Goal: Task Accomplishment & Management: Use online tool/utility

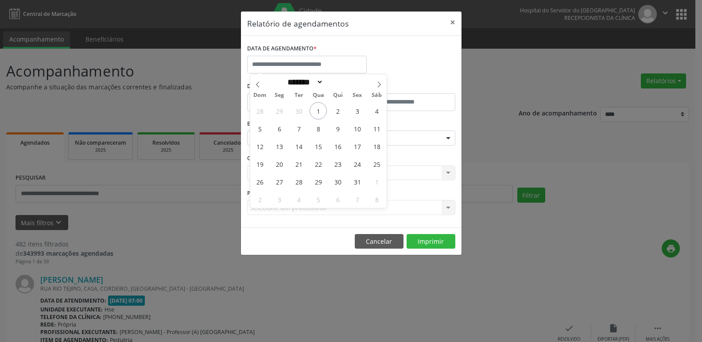
select select "*"
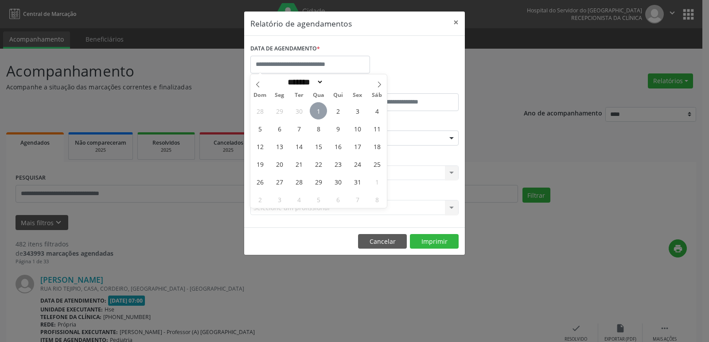
click at [319, 109] on span "1" at bounding box center [318, 110] width 17 height 17
type input "**********"
click at [319, 109] on span "1" at bounding box center [318, 110] width 17 height 17
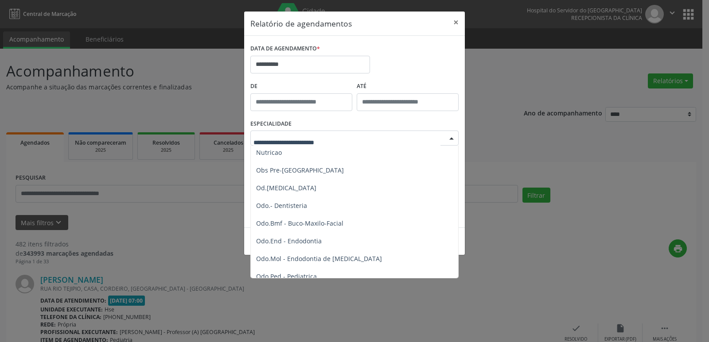
scroll to position [930, 0]
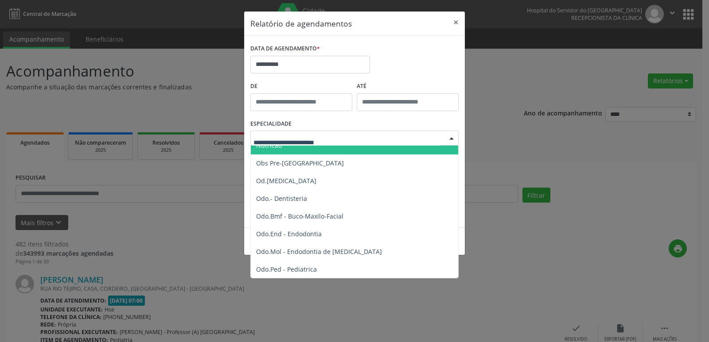
click at [475, 91] on div "**********" at bounding box center [354, 171] width 709 height 342
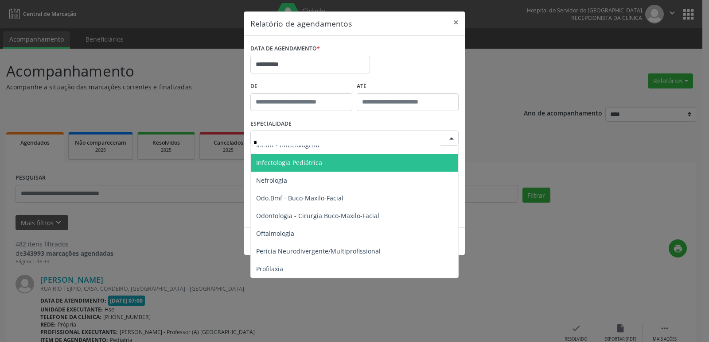
click at [270, 141] on input "*" at bounding box center [346, 143] width 187 height 18
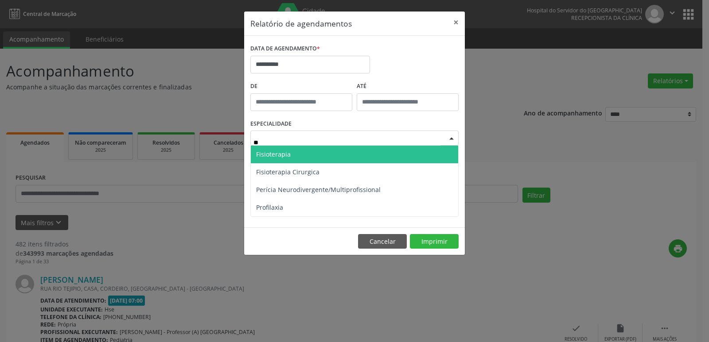
scroll to position [0, 0]
click at [268, 149] on span "Fisioterapia" at bounding box center [354, 155] width 207 height 18
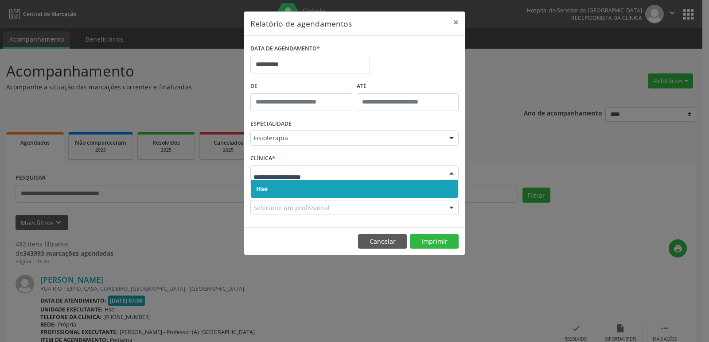
click at [263, 188] on span "Hse" at bounding box center [262, 189] width 12 height 8
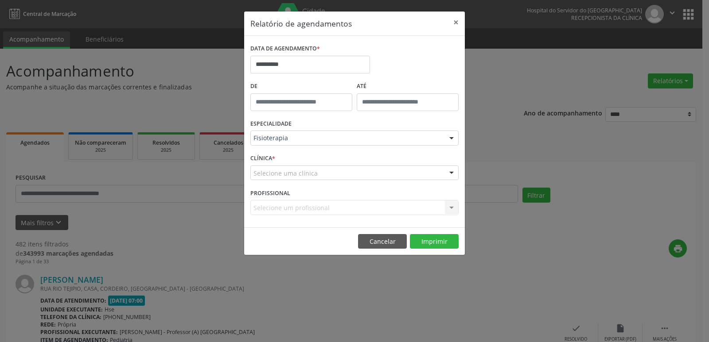
click at [272, 178] on div "Selecione uma clínica" at bounding box center [354, 173] width 208 height 15
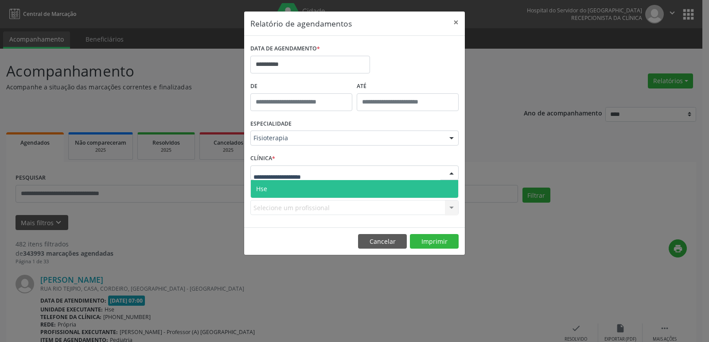
click at [269, 191] on span "Hse" at bounding box center [354, 189] width 207 height 18
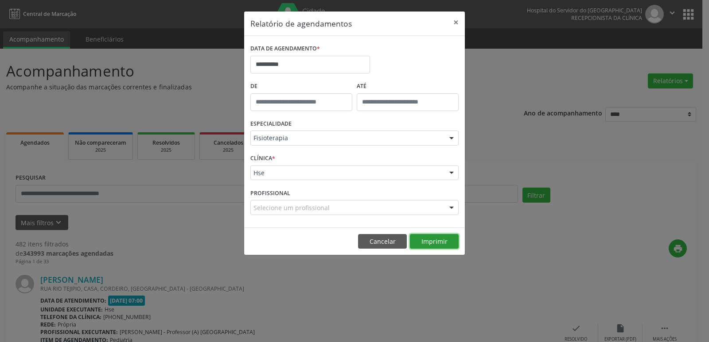
click at [427, 243] on button "Imprimir" at bounding box center [434, 241] width 49 height 15
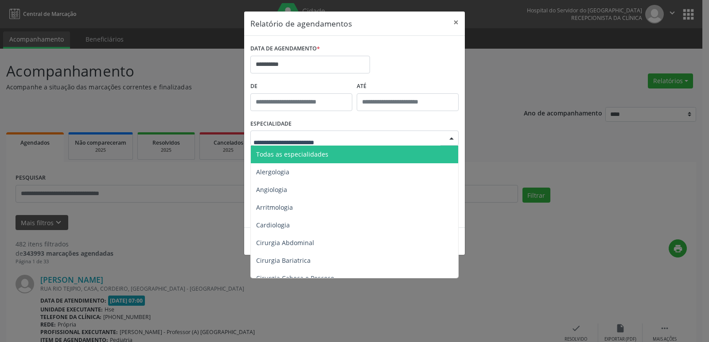
type input "*"
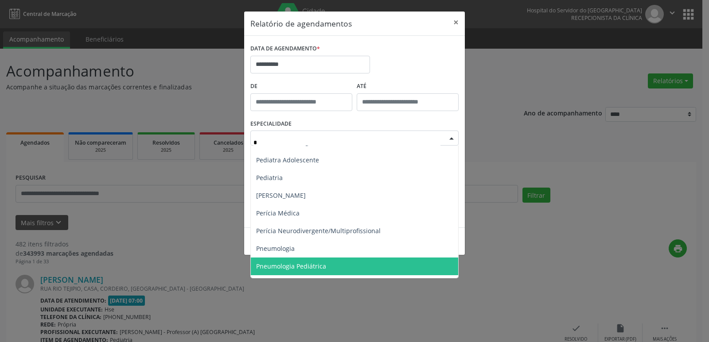
scroll to position [487, 0]
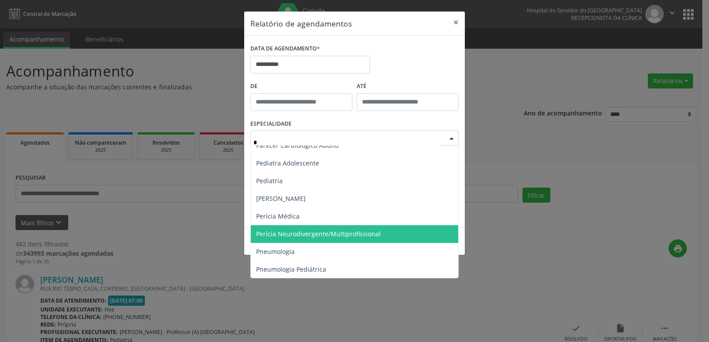
click at [310, 234] on span "Perícia Neurodivergente/Multiprofissional" at bounding box center [318, 234] width 124 height 8
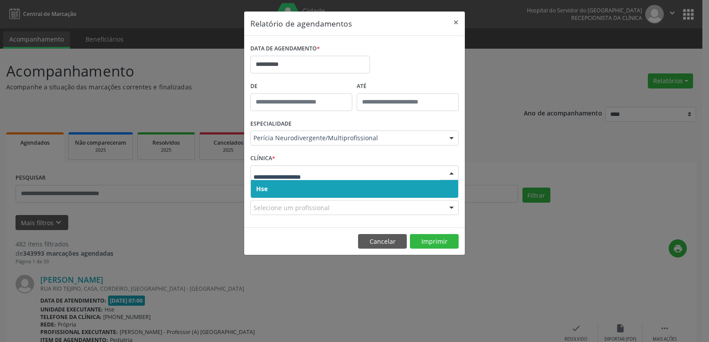
click at [263, 183] on span "Hse" at bounding box center [354, 189] width 207 height 18
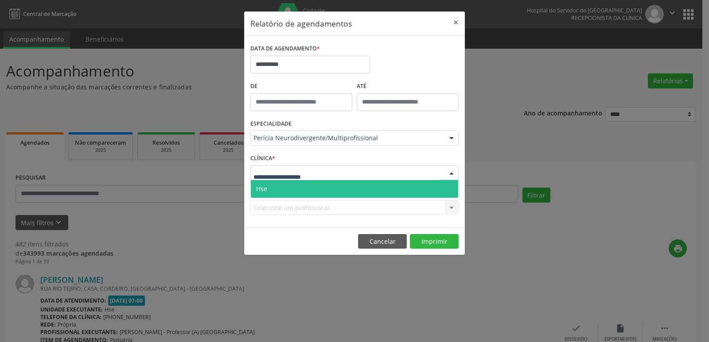
click at [253, 194] on span "Hse" at bounding box center [354, 189] width 207 height 18
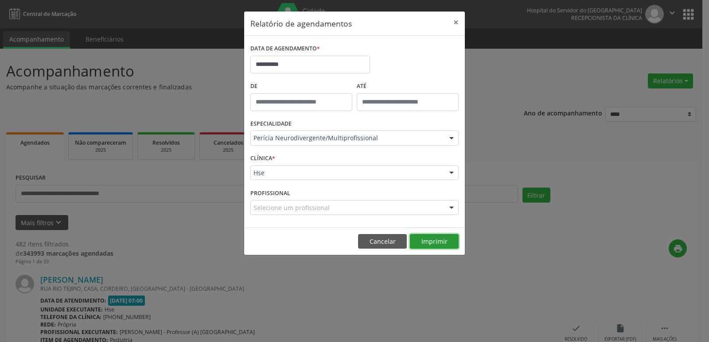
click at [428, 249] on button "Imprimir" at bounding box center [434, 241] width 49 height 15
